Goal: Transaction & Acquisition: Purchase product/service

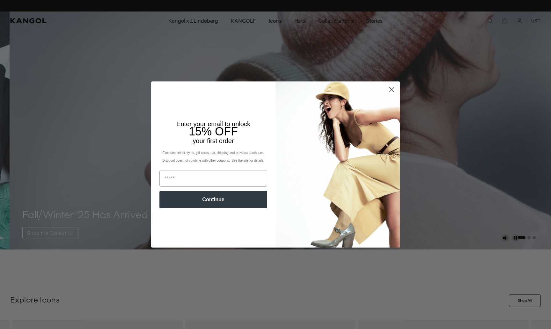
scroll to position [0, 131]
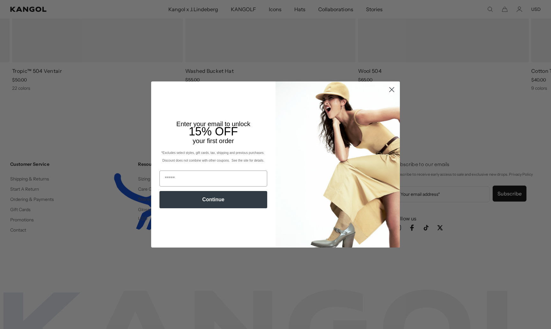
scroll to position [0, 131]
